Goal: Task Accomplishment & Management: Use online tool/utility

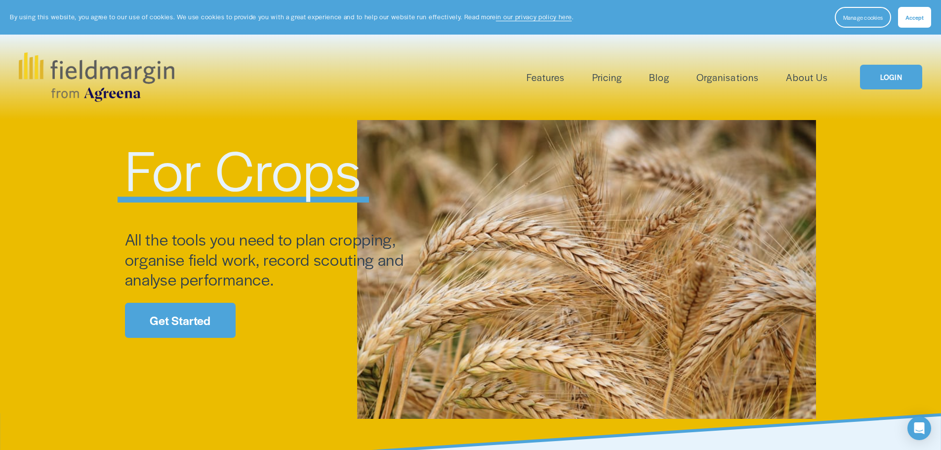
click at [0, 0] on span "Mapping" at bounding box center [0, 0] width 0 height 0
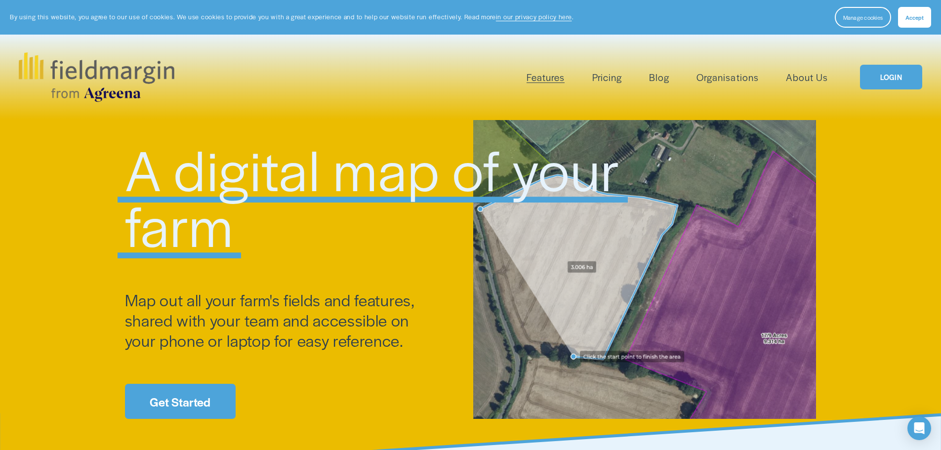
click at [893, 80] on link "LOGIN" at bounding box center [891, 77] width 62 height 25
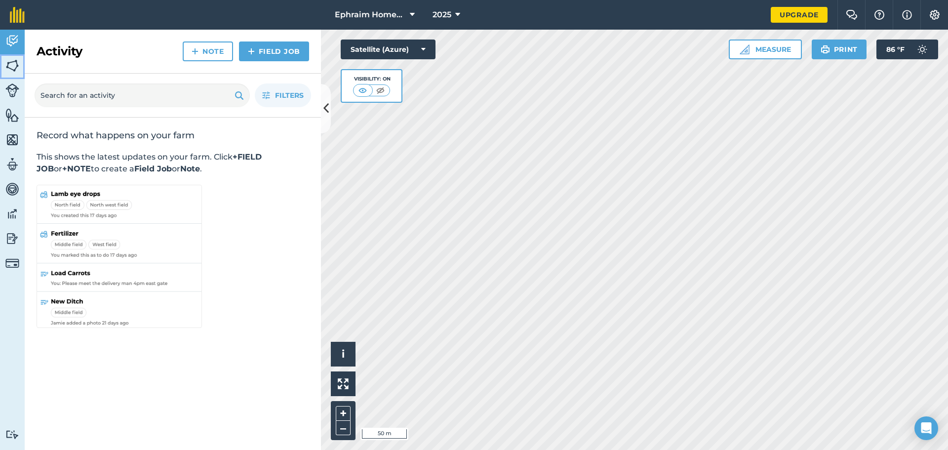
click at [16, 65] on img at bounding box center [12, 65] width 14 height 15
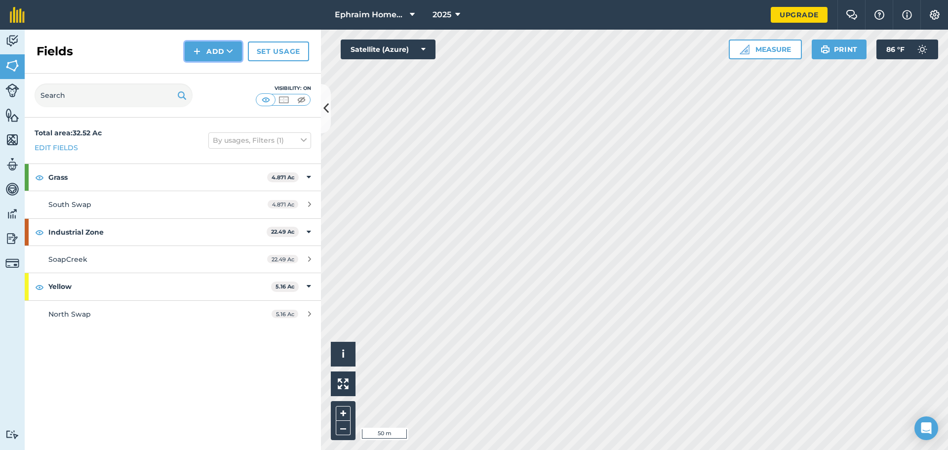
click at [216, 55] on button "Add" at bounding box center [213, 51] width 57 height 20
click at [216, 91] on link "Import" at bounding box center [213, 96] width 54 height 22
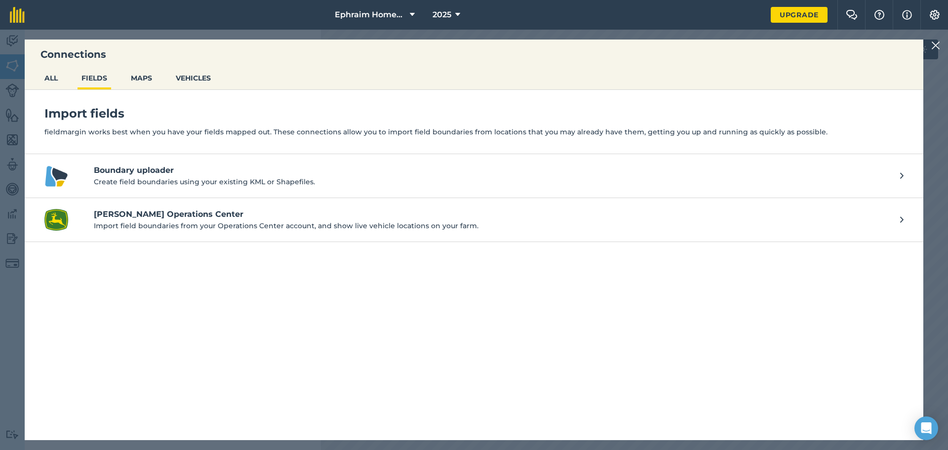
click at [166, 169] on h4 "Boundary uploader" at bounding box center [492, 170] width 796 height 12
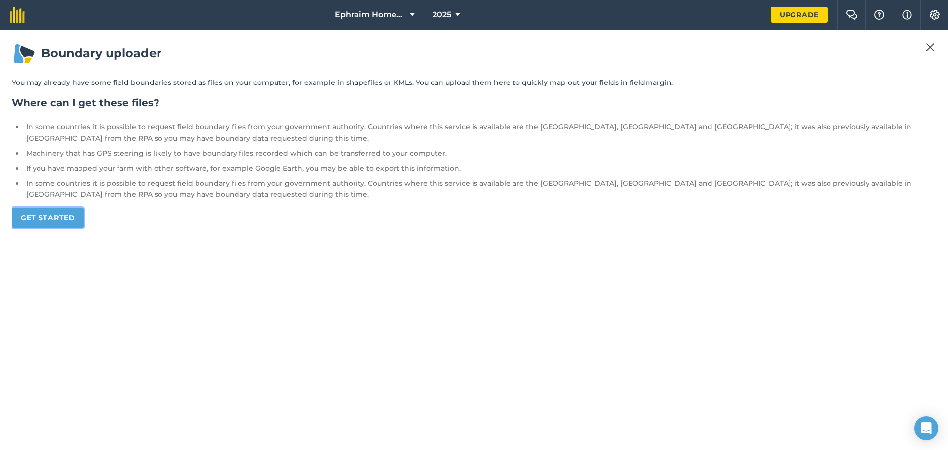
click at [67, 215] on link "Get started" at bounding box center [48, 218] width 72 height 20
click at [57, 221] on link "Get started" at bounding box center [48, 218] width 72 height 20
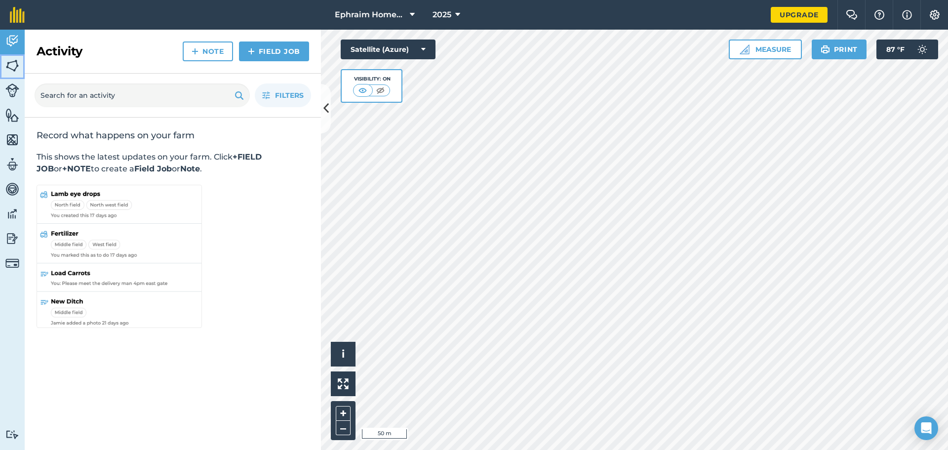
click at [14, 67] on img at bounding box center [12, 65] width 14 height 15
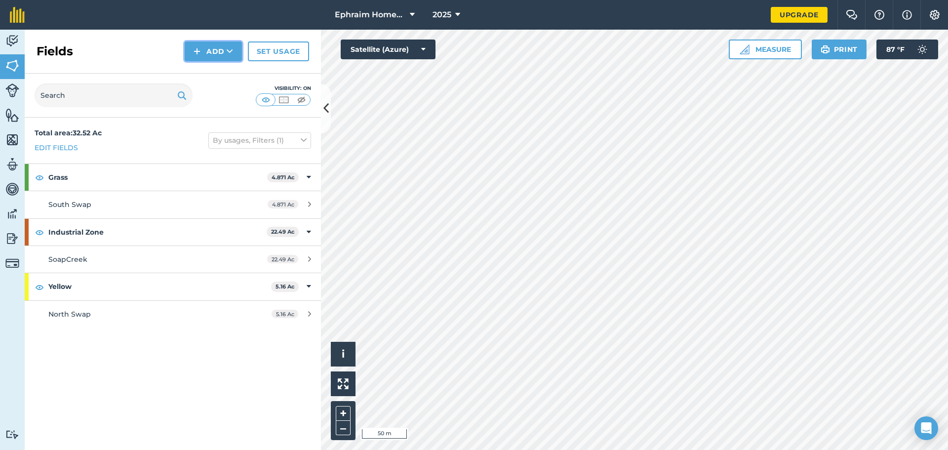
click at [215, 58] on button "Add" at bounding box center [213, 51] width 57 height 20
click at [215, 98] on link "Import" at bounding box center [213, 96] width 54 height 22
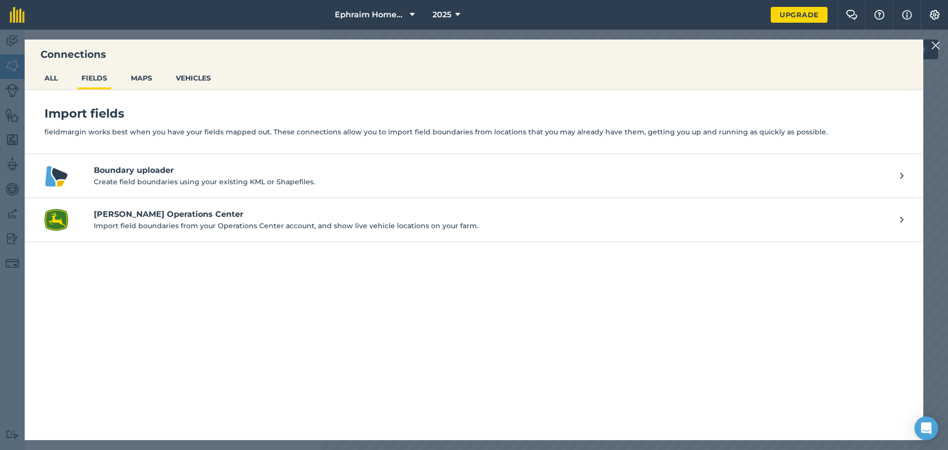
click at [147, 170] on h4 "Boundary uploader" at bounding box center [492, 170] width 796 height 12
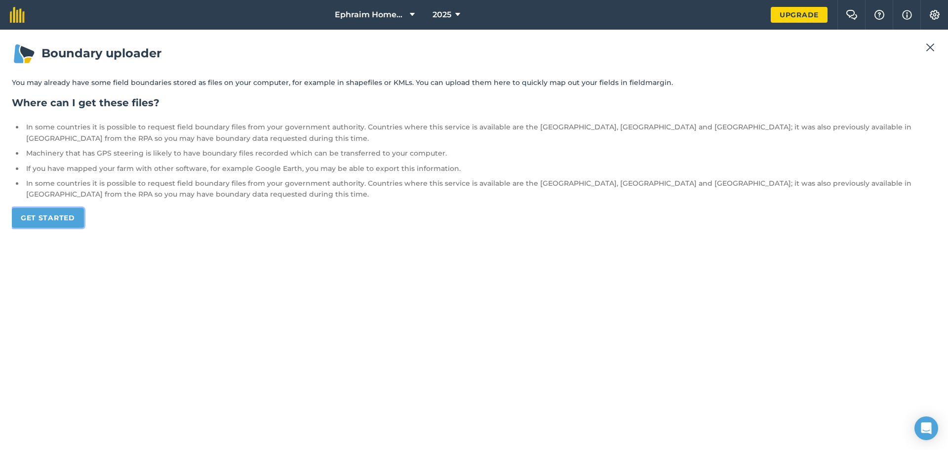
click at [47, 220] on link "Get started" at bounding box center [48, 218] width 72 height 20
